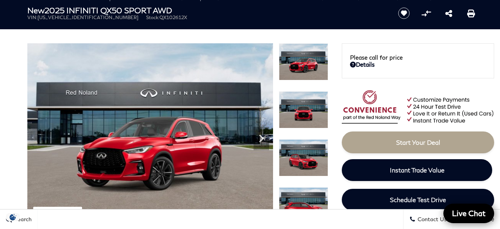
scroll to position [81, 0]
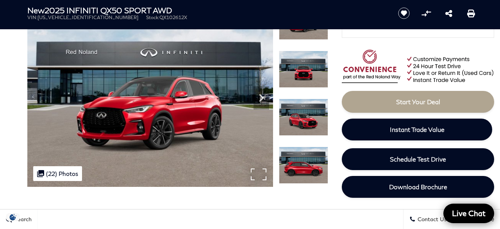
click at [53, 173] on div ".cls-1, .cls-3 { fill: #c50033; } .cls-1 { clip-rule: evenodd; } .cls-2 { clip-…" at bounding box center [57, 173] width 49 height 15
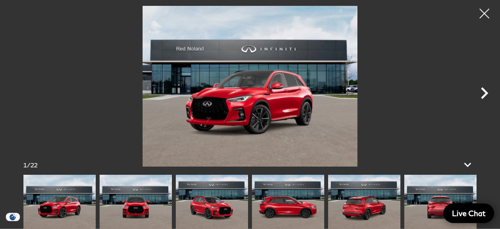
scroll to position [244, 0]
click at [484, 92] on icon "Next" at bounding box center [483, 93] width 7 height 12
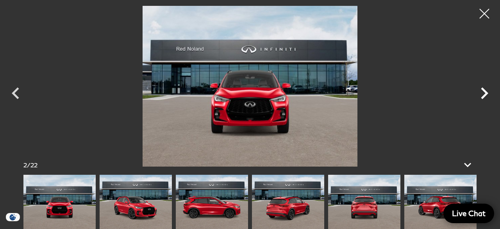
click at [484, 92] on icon "Next" at bounding box center [483, 93] width 7 height 12
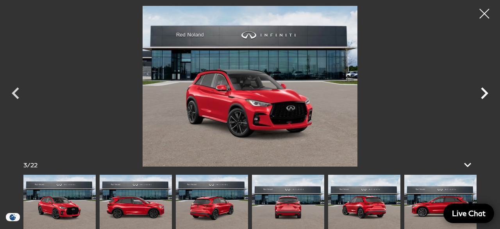
click at [484, 92] on icon "Next" at bounding box center [483, 93] width 7 height 12
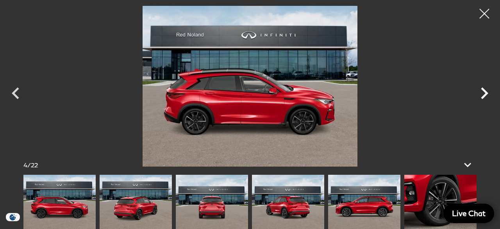
click at [484, 92] on icon "Next" at bounding box center [483, 93] width 7 height 12
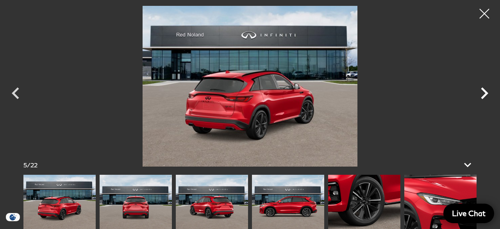
click at [484, 92] on icon "Next" at bounding box center [483, 93] width 7 height 12
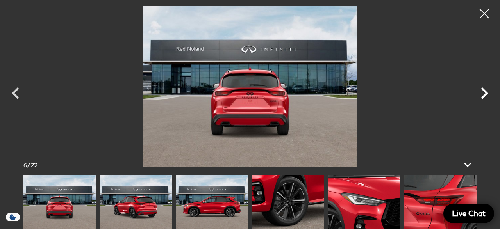
click at [484, 92] on icon "Next" at bounding box center [483, 93] width 7 height 12
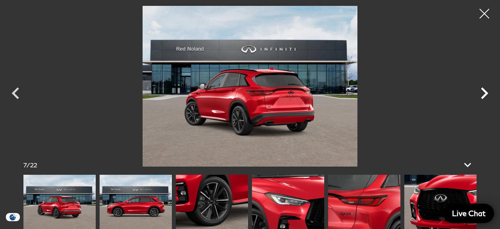
click at [486, 93] on icon "Next" at bounding box center [483, 93] width 7 height 12
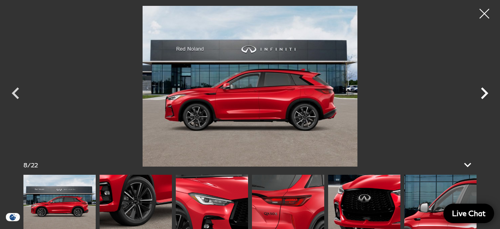
click at [486, 93] on icon "Next" at bounding box center [483, 93] width 7 height 12
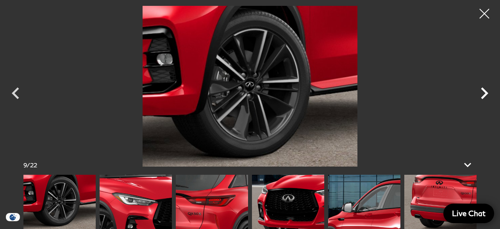
click at [486, 93] on icon "Next" at bounding box center [483, 93] width 7 height 12
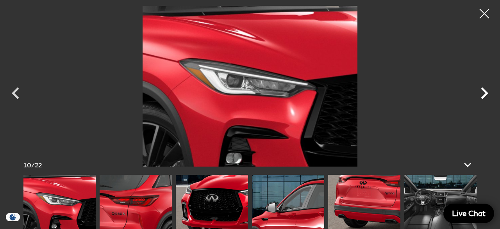
click at [486, 93] on icon "Next" at bounding box center [483, 93] width 7 height 12
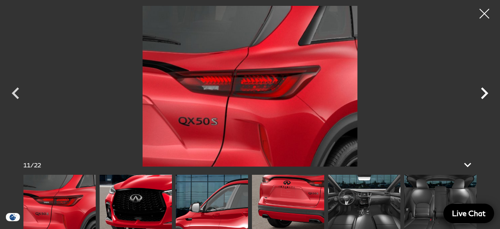
click at [486, 93] on icon "Next" at bounding box center [483, 93] width 7 height 12
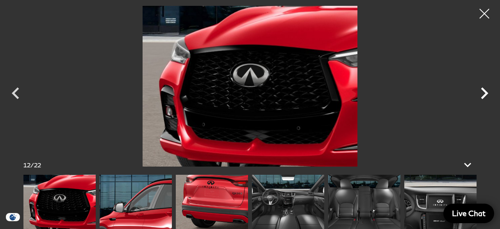
click at [486, 93] on icon "Next" at bounding box center [483, 93] width 7 height 12
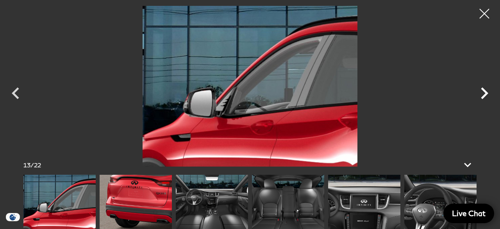
click at [486, 93] on icon "Next" at bounding box center [483, 93] width 7 height 12
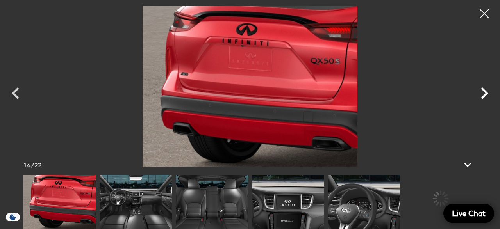
click at [486, 93] on icon "Next" at bounding box center [483, 93] width 7 height 12
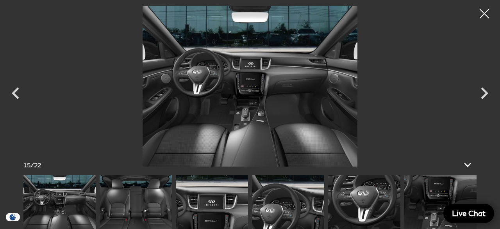
click at [268, 114] on img at bounding box center [250, 86] width 422 height 161
click at [484, 96] on icon "Next" at bounding box center [483, 93] width 7 height 12
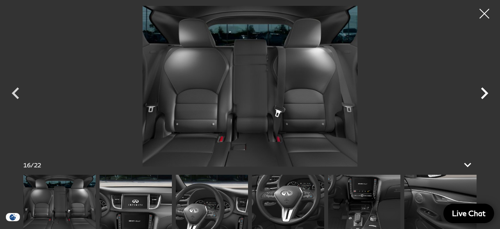
click at [484, 96] on icon "Next" at bounding box center [483, 93] width 7 height 12
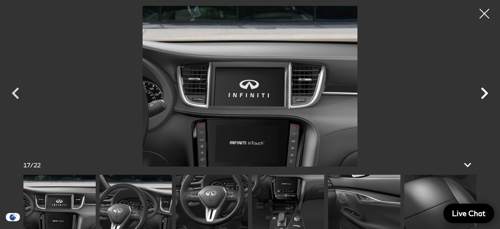
click at [484, 96] on icon "Next" at bounding box center [483, 93] width 7 height 12
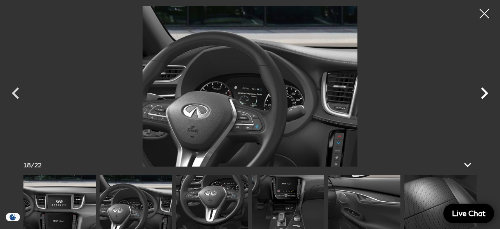
click at [484, 96] on icon "Next" at bounding box center [483, 93] width 7 height 12
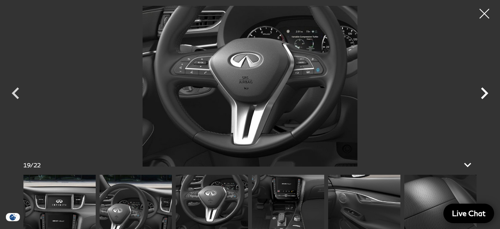
click at [484, 96] on icon "Next" at bounding box center [483, 93] width 7 height 12
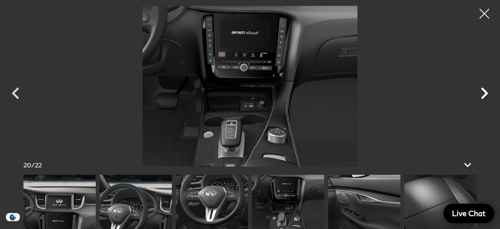
click at [484, 96] on icon "Next" at bounding box center [483, 93] width 7 height 12
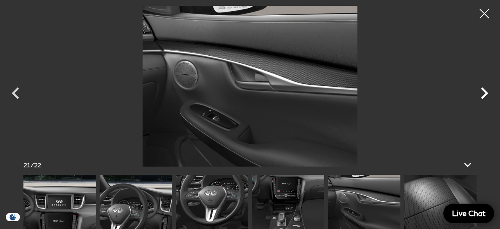
click at [484, 96] on icon "Next" at bounding box center [483, 93] width 7 height 12
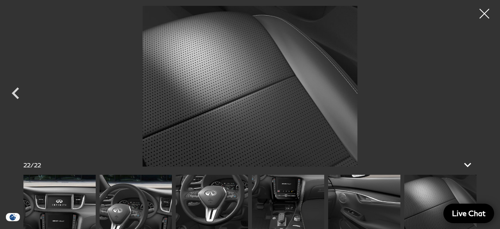
click at [484, 96] on div at bounding box center [250, 86] width 500 height 161
click at [486, 17] on div at bounding box center [484, 14] width 21 height 21
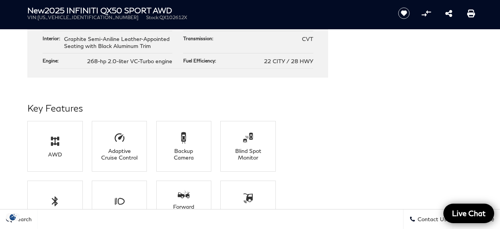
scroll to position [528, 0]
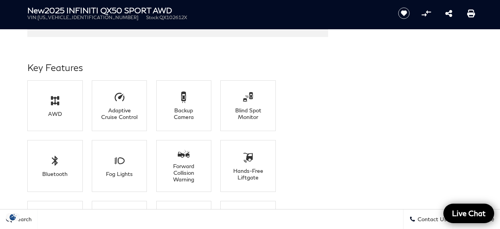
click at [49, 93] on li "AWD" at bounding box center [54, 105] width 55 height 51
click at [123, 102] on icon at bounding box center [120, 97] width 12 height 12
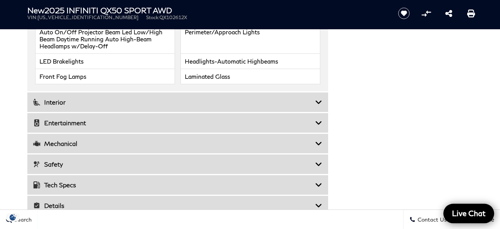
scroll to position [1299, 0]
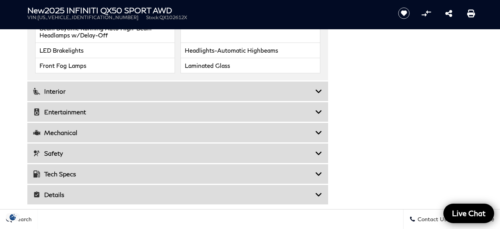
click at [318, 87] on icon at bounding box center [318, 91] width 7 height 8
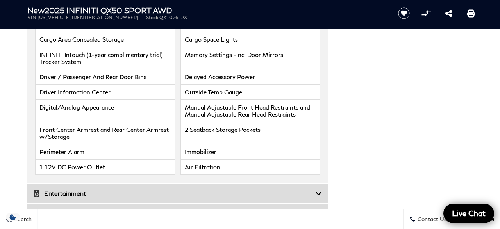
scroll to position [1502, 0]
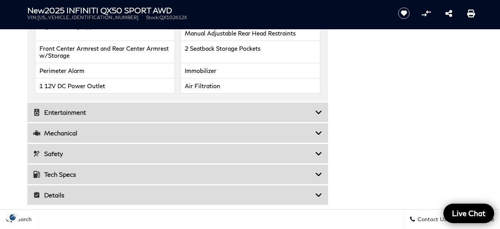
click at [320, 109] on icon at bounding box center [318, 113] width 7 height 8
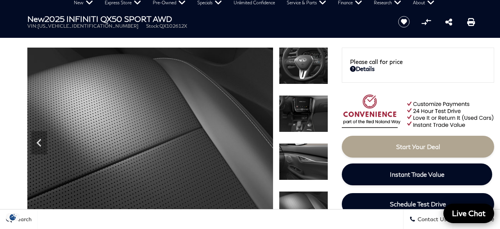
scroll to position [0, 0]
